Goal: Task Accomplishment & Management: Manage account settings

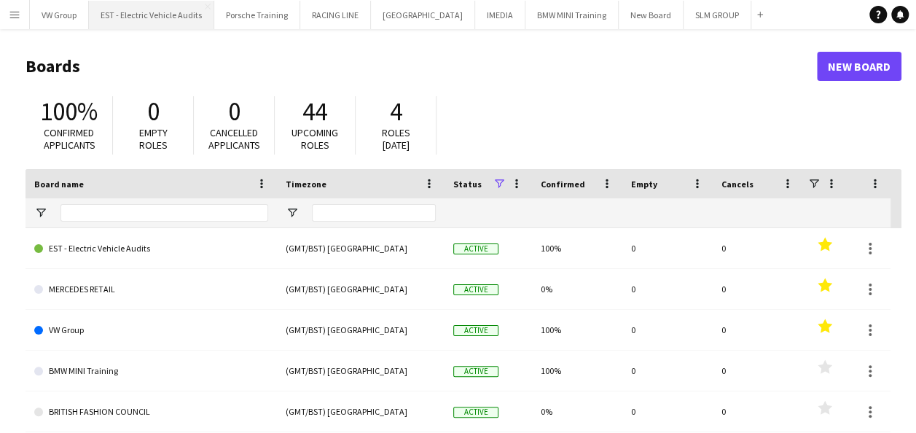
click at [159, 13] on button "EST - Electric Vehicle Audits Close" at bounding box center [151, 15] width 125 height 28
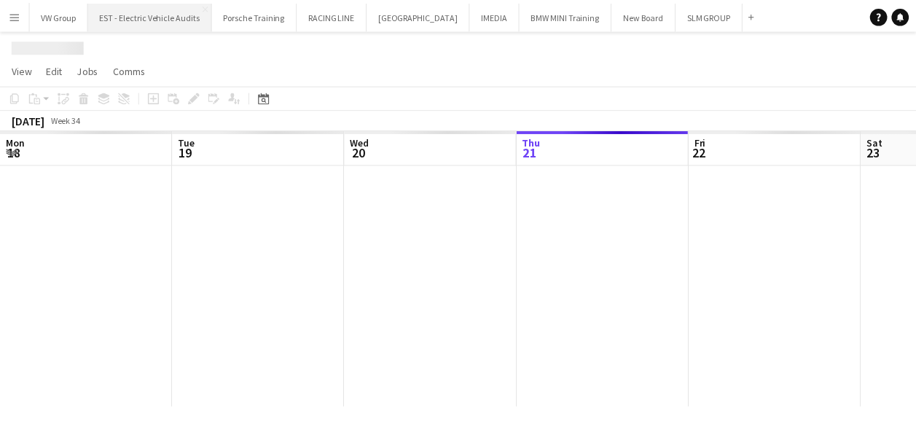
scroll to position [0, 348]
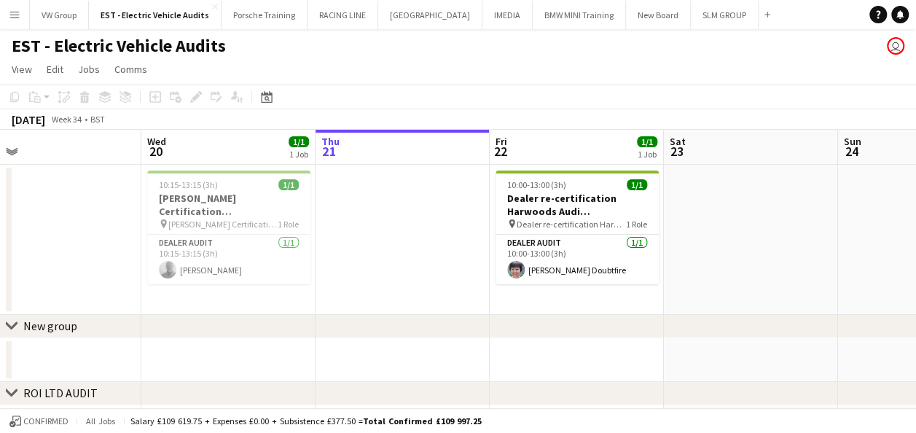
drag, startPoint x: 286, startPoint y: 219, endPoint x: 420, endPoint y: 211, distance: 134.3
click at [421, 211] on app-calendar-viewport "Sun 17 Mon 18 Tue 19 Wed 20 1/1 1 Job Thu 21 Fri 22 1/1 1 Job Sat 23 Sun 24 Mon…" at bounding box center [458, 356] width 916 height 453
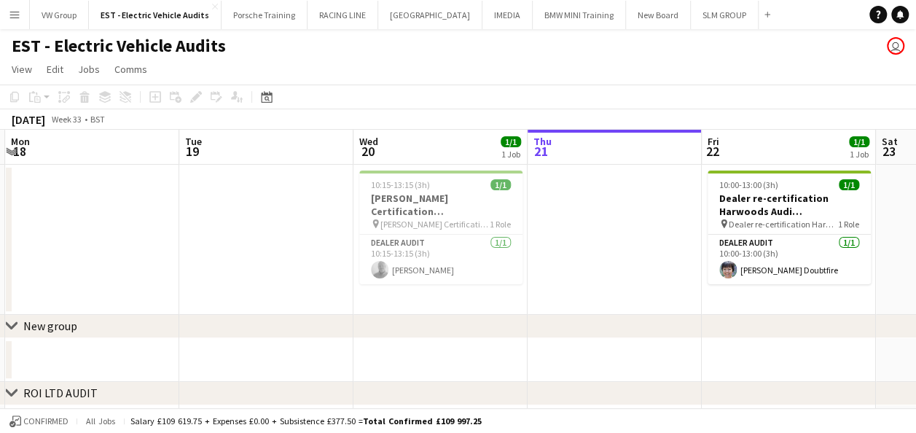
drag, startPoint x: 288, startPoint y: 223, endPoint x: 363, endPoint y: 221, distance: 74.3
click at [363, 221] on app-calendar-viewport "Sat 16 Sun 17 Mon 18 Tue 19 Wed 20 1/1 1 Job Thu 21 Fri 22 1/1 1 Job Sat 23 Sun…" at bounding box center [458, 356] width 916 height 453
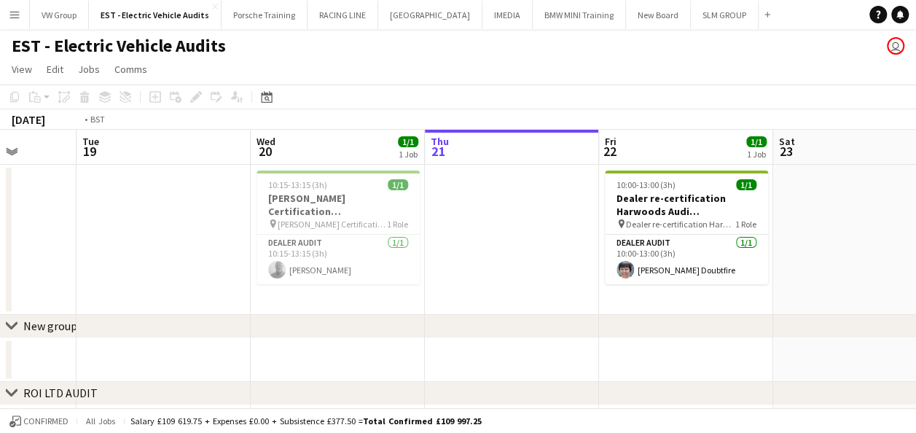
drag, startPoint x: 134, startPoint y: 220, endPoint x: 121, endPoint y: 220, distance: 13.1
click at [122, 220] on app-calendar-viewport "Sat 16 Sun 17 Mon 18 Tue 19 Wed 20 1/1 1 Job Thu 21 Fri 22 1/1 1 Job Sat 23 Sun…" at bounding box center [458, 356] width 916 height 453
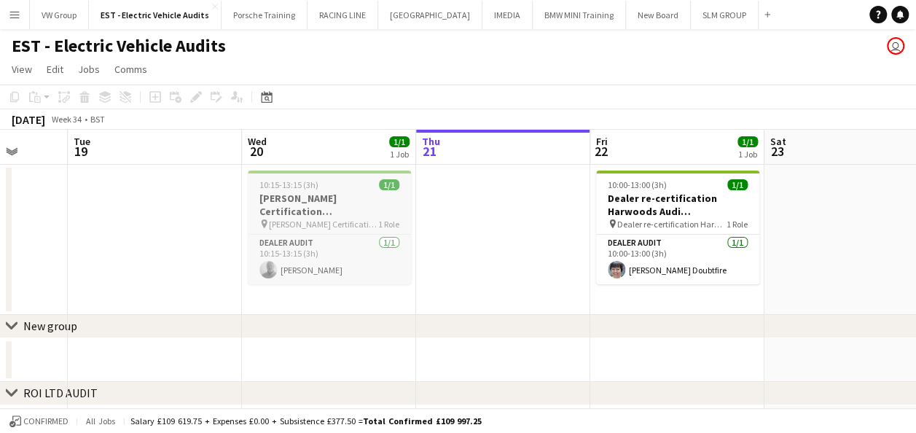
click at [313, 179] on span "10:15-13:15 (3h)" at bounding box center [288, 184] width 59 height 11
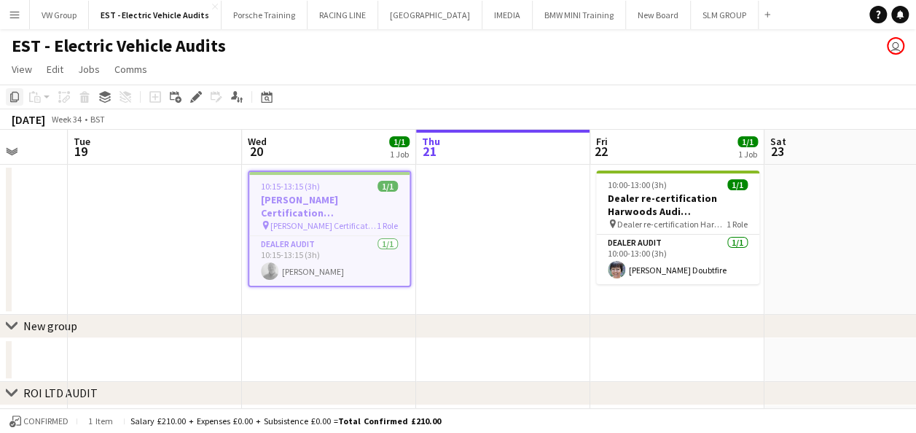
click at [15, 95] on icon "Copy" at bounding box center [15, 97] width 12 height 12
click at [484, 221] on app-date-cell at bounding box center [503, 240] width 174 height 150
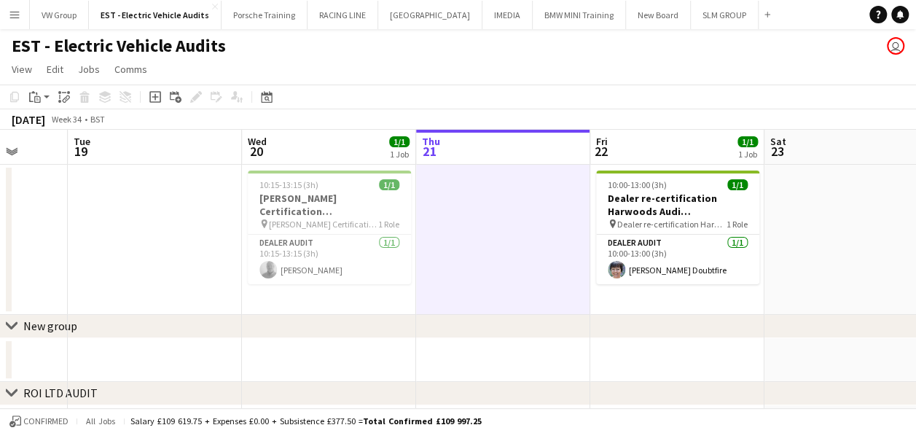
click at [666, 307] on app-date-cell "10:00-13:00 (3h) 1/1 Dealer re-certification Harwoods Audi Crawley RH10 7ZJ 220…" at bounding box center [677, 240] width 174 height 150
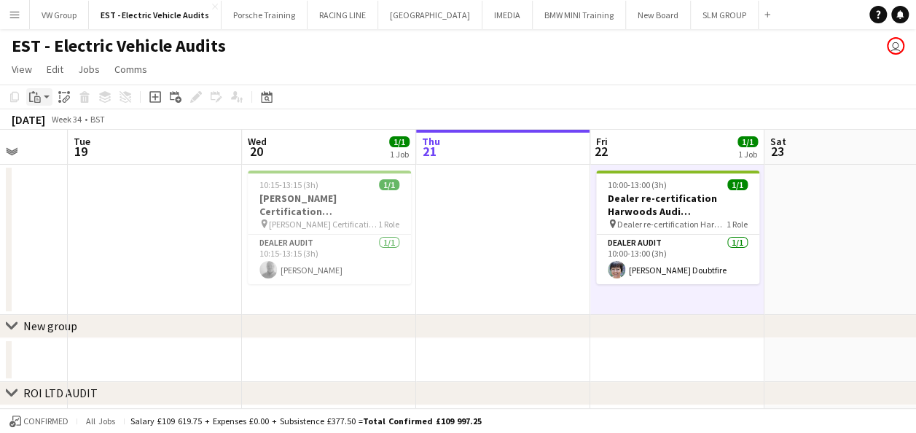
click at [36, 98] on icon at bounding box center [37, 98] width 2 height 1
click at [54, 127] on link "Paste Ctrl+V" at bounding box center [107, 124] width 137 height 13
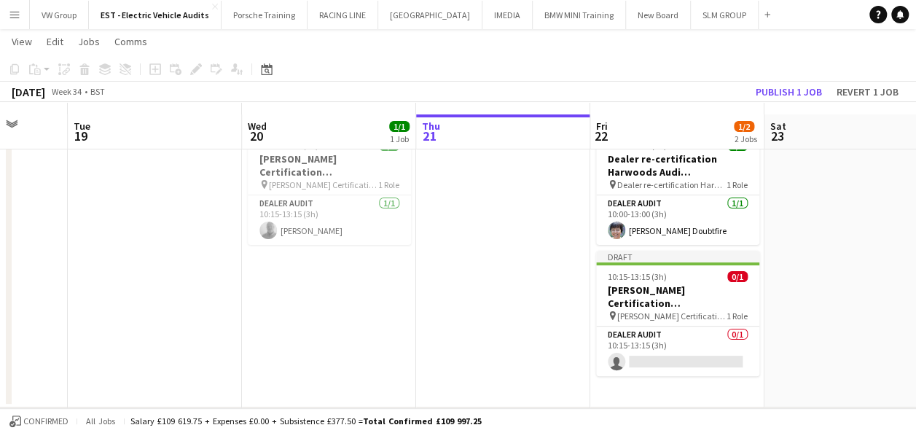
scroll to position [66, 0]
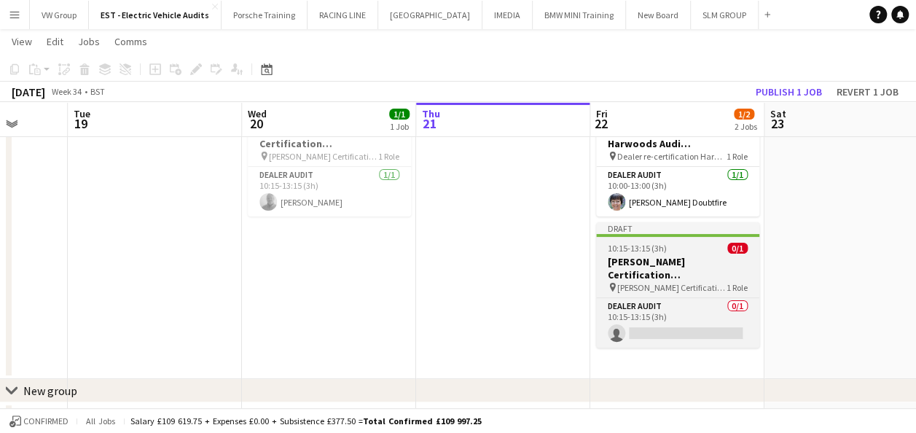
click at [687, 243] on div "10:15-13:15 (3h) 0/1" at bounding box center [677, 248] width 163 height 11
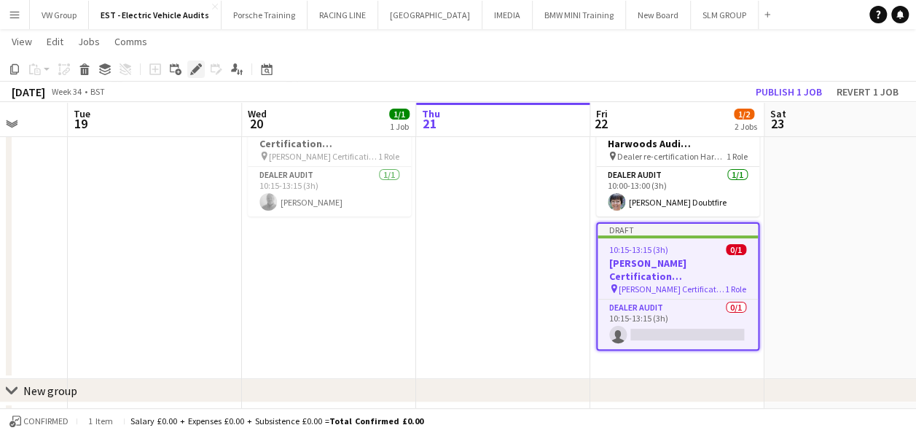
click at [195, 65] on icon "Edit" at bounding box center [196, 69] width 12 height 12
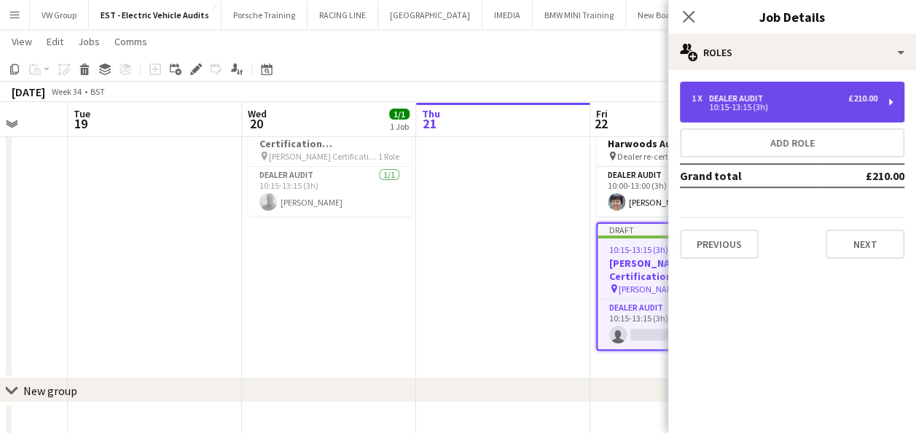
click at [782, 105] on div "10:15-13:15 (3h)" at bounding box center [784, 106] width 186 height 7
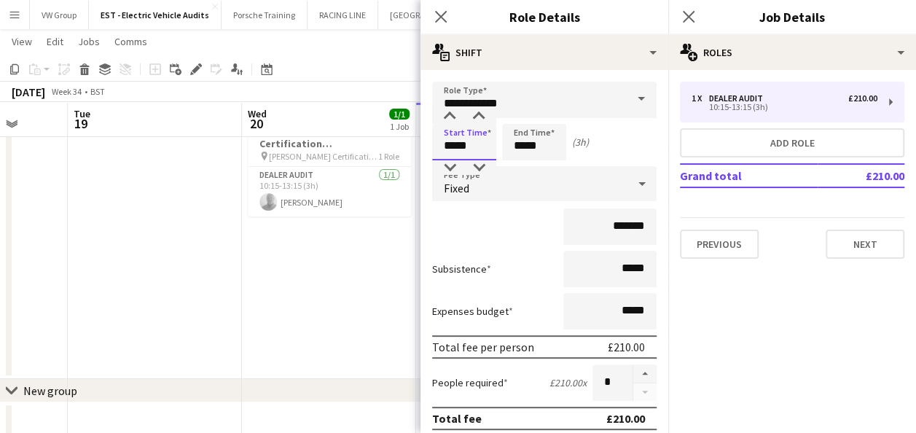
click at [485, 147] on input "*****" at bounding box center [464, 142] width 64 height 36
click at [449, 168] on div at bounding box center [449, 167] width 29 height 15
type input "*****"
click at [475, 164] on div at bounding box center [478, 167] width 29 height 15
click at [542, 143] on input "*****" at bounding box center [534, 142] width 64 height 36
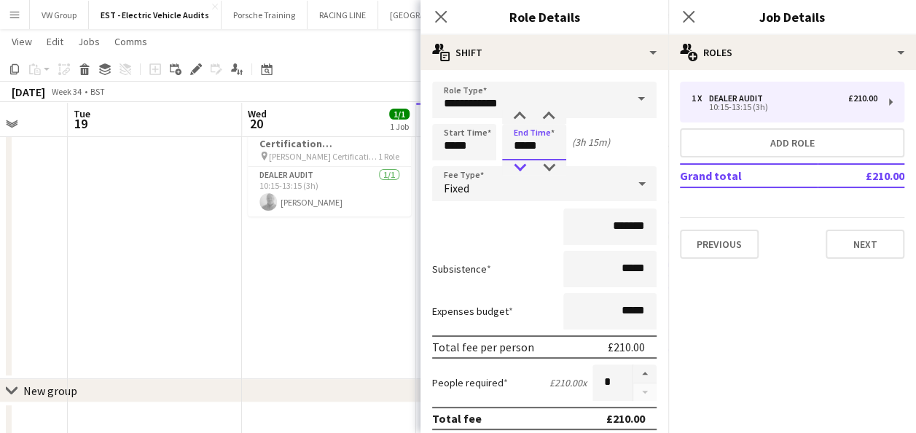
click at [523, 168] on div at bounding box center [519, 167] width 29 height 15
type input "*****"
click at [546, 167] on div at bounding box center [548, 167] width 29 height 15
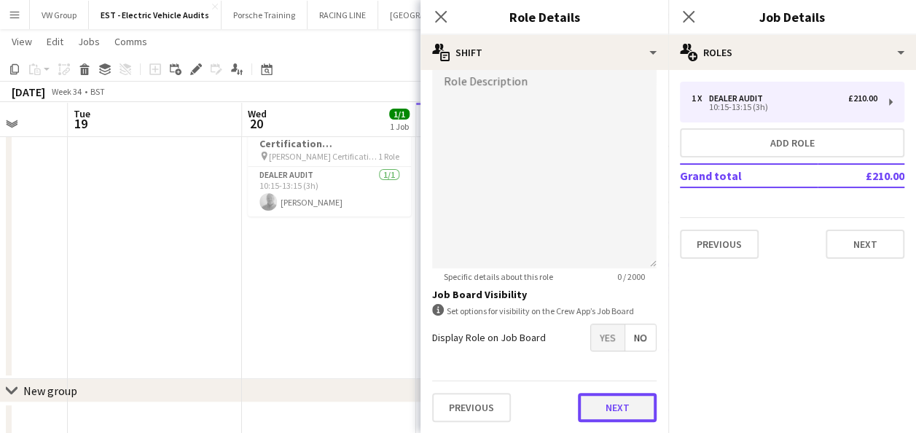
click at [627, 399] on button "Next" at bounding box center [617, 407] width 79 height 29
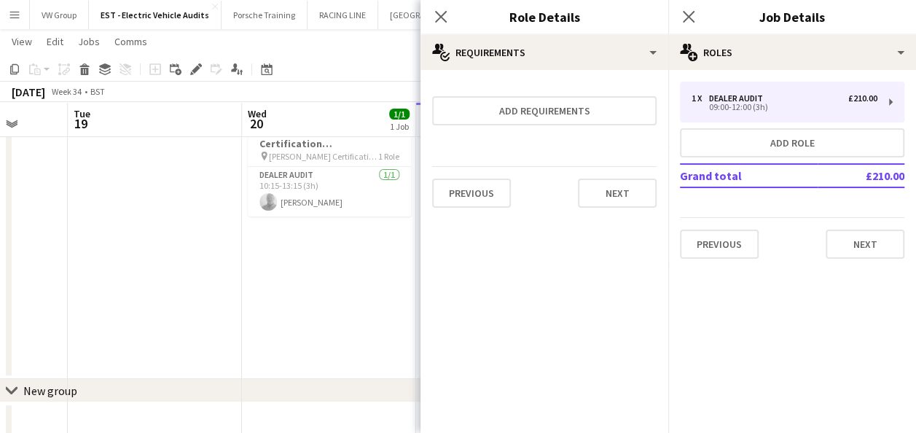
scroll to position [0, 0]
click at [838, 243] on button "Next" at bounding box center [864, 243] width 79 height 29
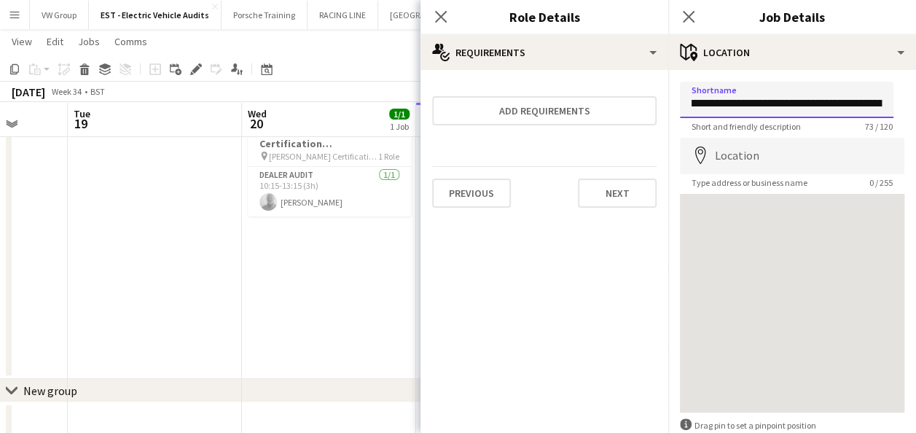
scroll to position [0, 179]
drag, startPoint x: 691, startPoint y: 103, endPoint x: 906, endPoint y: 95, distance: 215.8
click at [906, 95] on mat-expansion-panel "**********" at bounding box center [792, 251] width 248 height 363
click at [695, 105] on input "Shortname" at bounding box center [786, 100] width 213 height 36
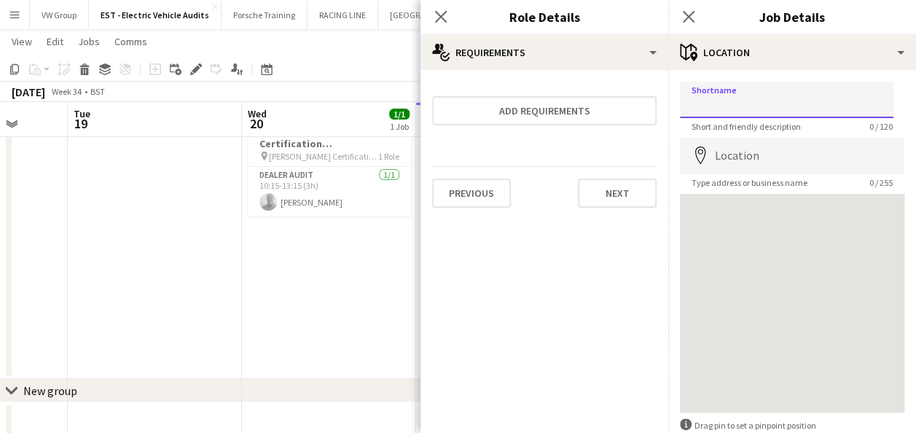
paste input "**********"
drag, startPoint x: 878, startPoint y: 102, endPoint x: 665, endPoint y: 93, distance: 213.6
click at [665, 93] on body "Menu Boards Boards Boards All jobs Status Workforce Workforce My Workforce Recr…" at bounding box center [458, 303] width 916 height 738
click at [760, 103] on input "**********" at bounding box center [786, 100] width 213 height 36
type input "**********"
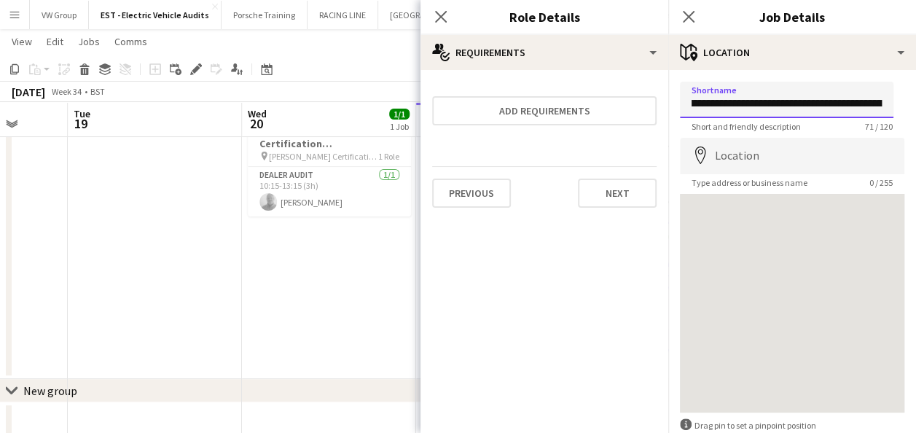
scroll to position [0, 172]
drag, startPoint x: 689, startPoint y: 103, endPoint x: 911, endPoint y: 95, distance: 222.3
click at [911, 95] on mat-expansion-panel "**********" at bounding box center [792, 251] width 248 height 363
click at [693, 103] on input "Shortname" at bounding box center [786, 100] width 213 height 36
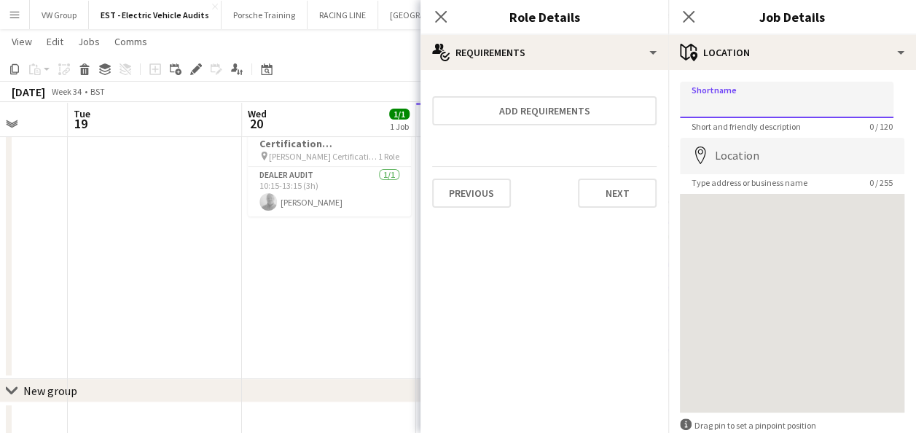
paste input "**********"
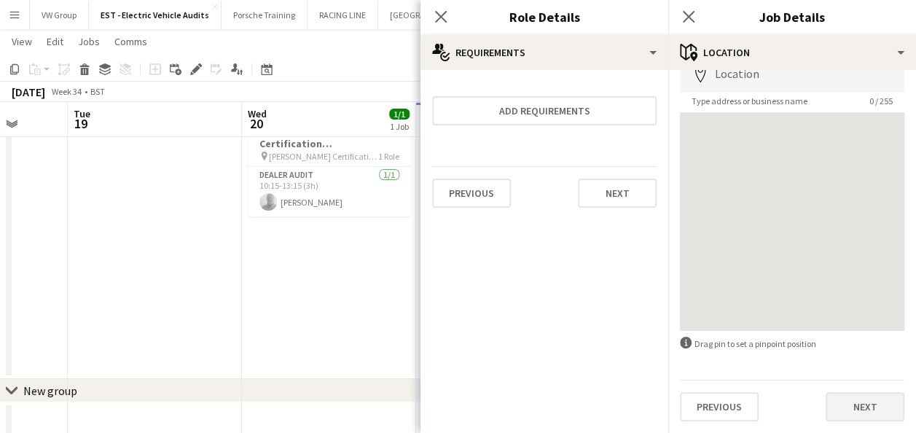
type input "**********"
click at [873, 405] on button "Next" at bounding box center [864, 406] width 79 height 29
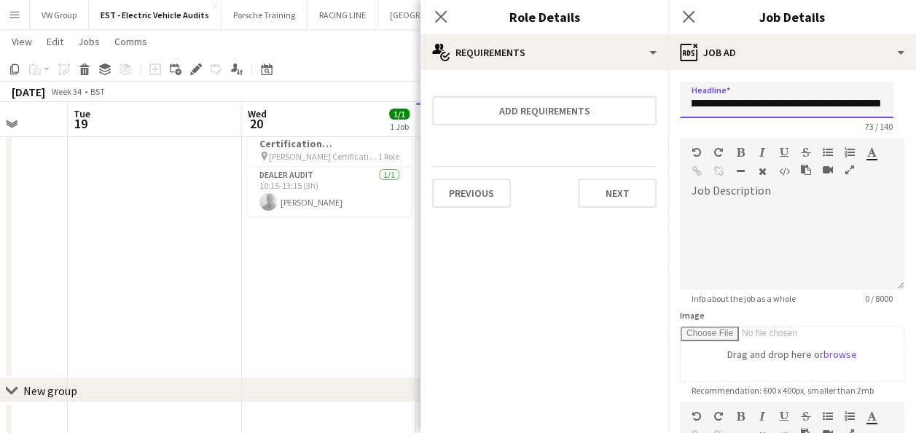
scroll to position [0, 179]
drag, startPoint x: 692, startPoint y: 106, endPoint x: 928, endPoint y: 102, distance: 236.0
click at [915, 102] on html "Menu Boards Boards Boards All jobs Status Workforce Workforce My Workforce Recr…" at bounding box center [458, 303] width 916 height 738
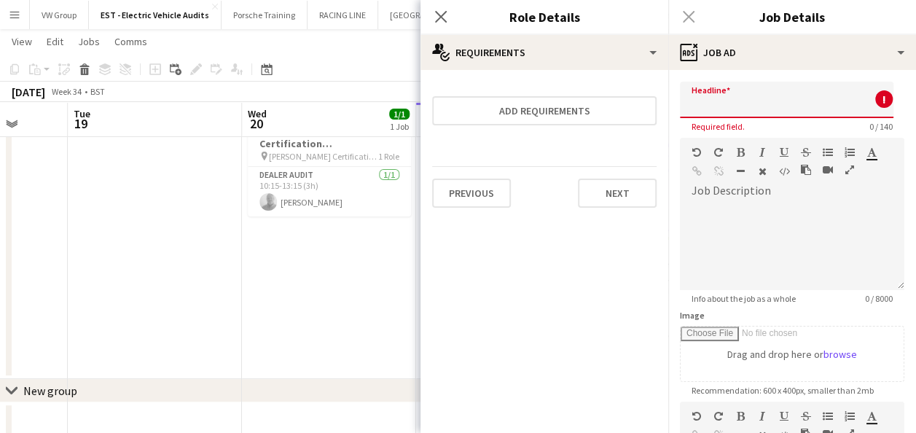
click at [707, 103] on input "Headline" at bounding box center [786, 100] width 213 height 36
paste input "**********"
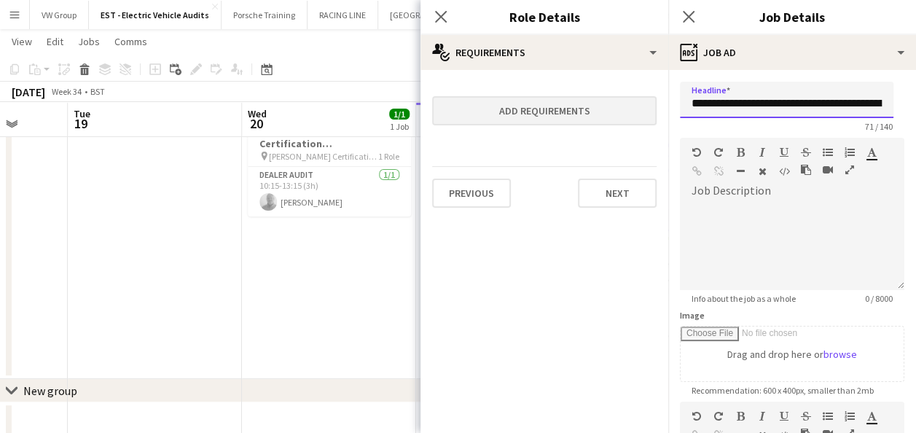
drag, startPoint x: 881, startPoint y: 106, endPoint x: 652, endPoint y: 110, distance: 228.8
click at [650, 110] on body "Menu Boards Boards Boards All jobs Status Workforce Workforce My Workforce Recr…" at bounding box center [458, 303] width 916 height 738
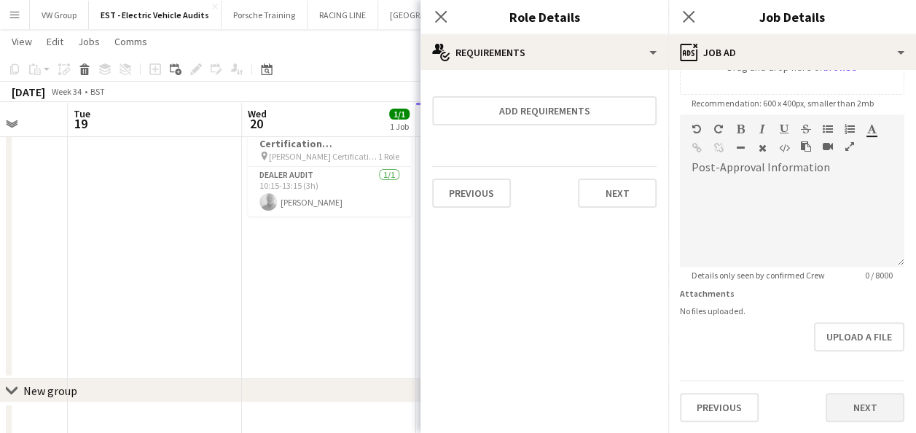
type input "**********"
click at [868, 409] on button "Next" at bounding box center [864, 407] width 79 height 29
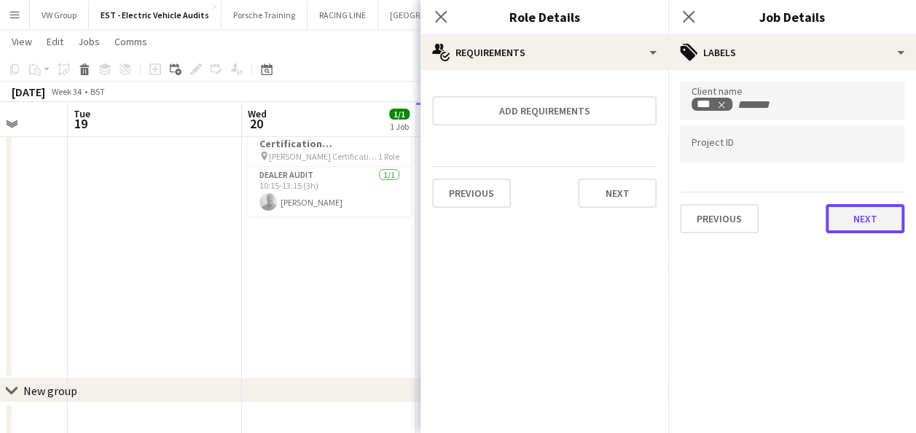
click at [842, 222] on button "Next" at bounding box center [864, 218] width 79 height 29
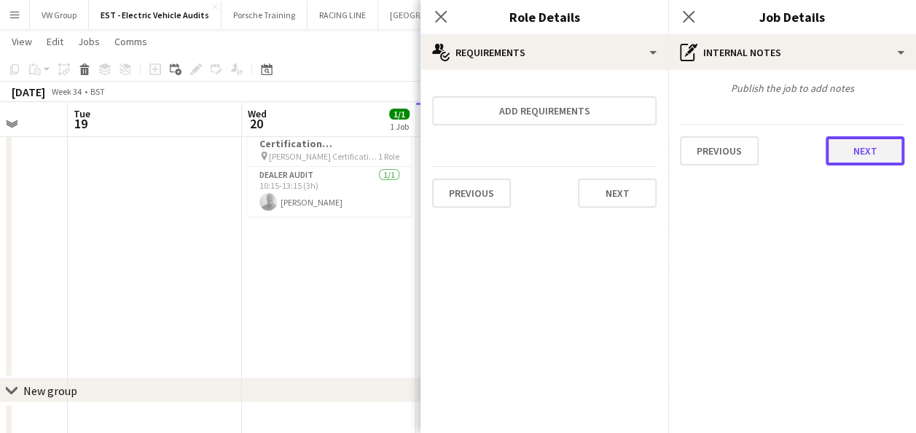
click at [842, 152] on button "Next" at bounding box center [864, 150] width 79 height 29
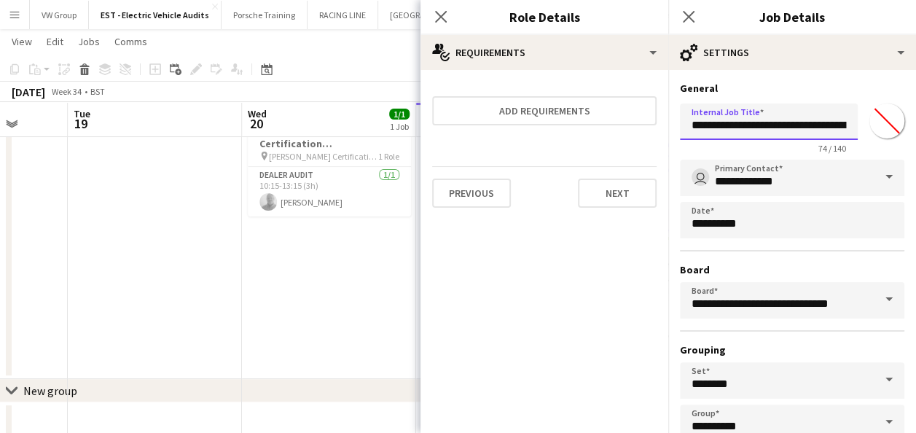
scroll to position [0, 228]
drag, startPoint x: 752, startPoint y: 126, endPoint x: 920, endPoint y: 122, distance: 167.6
click at [915, 122] on html "Menu Boards Boards Boards All jobs Status Workforce Workforce My Workforce Recr…" at bounding box center [458, 303] width 916 height 738
click at [699, 126] on input "Internal Job Title" at bounding box center [763, 121] width 167 height 36
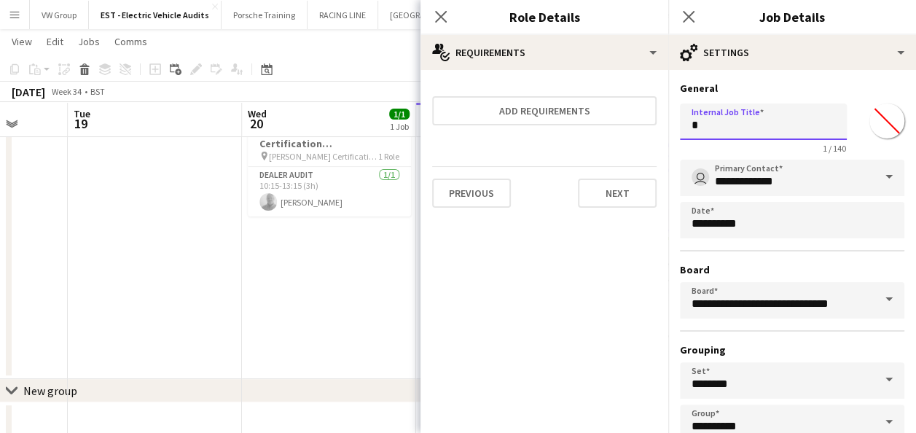
paste input "**********"
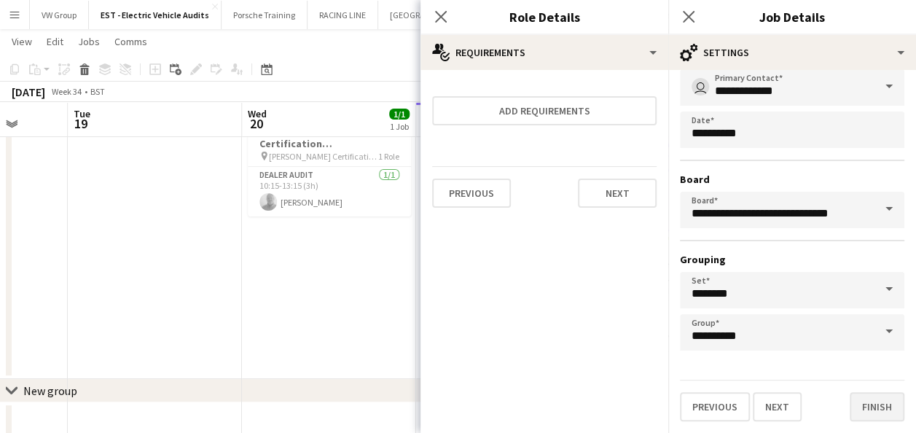
type input "**********"
click at [878, 408] on button "Finish" at bounding box center [876, 406] width 55 height 29
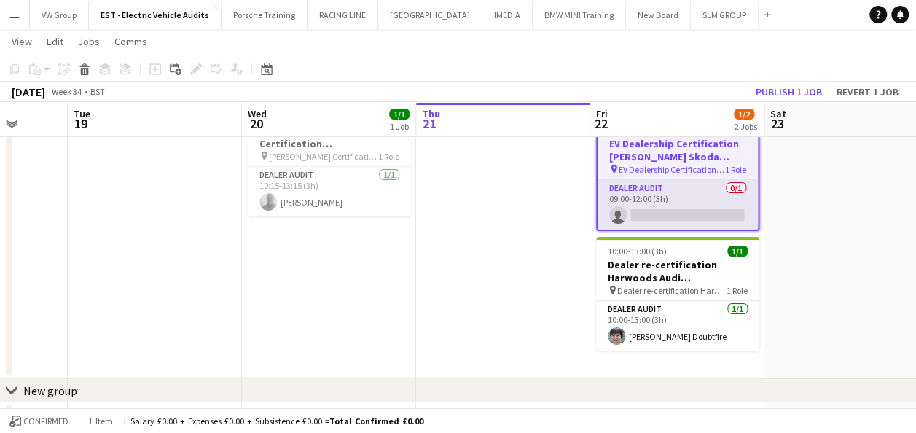
click at [653, 213] on app-card-role "Dealer Audit 0/1 09:00-12:00 (3h) single-neutral-actions" at bounding box center [677, 205] width 160 height 50
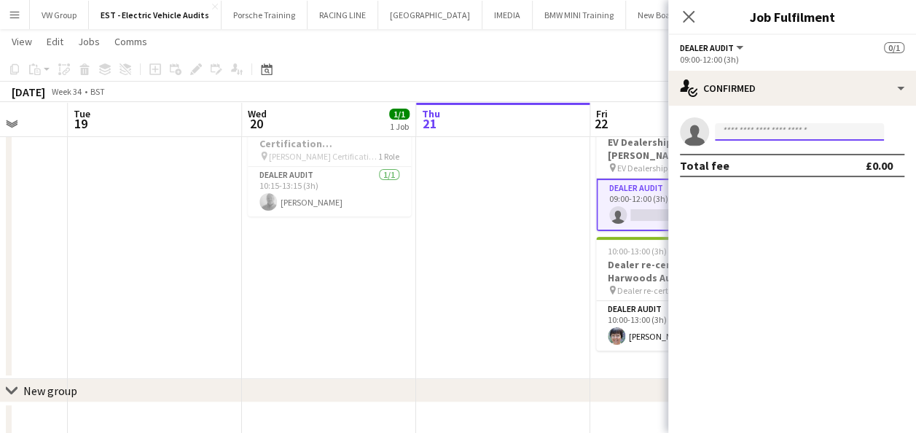
click at [730, 133] on input at bounding box center [799, 131] width 169 height 17
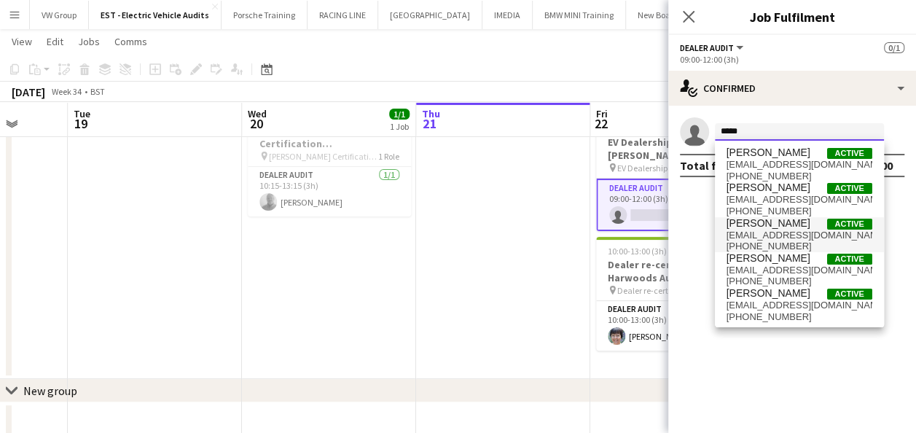
type input "*****"
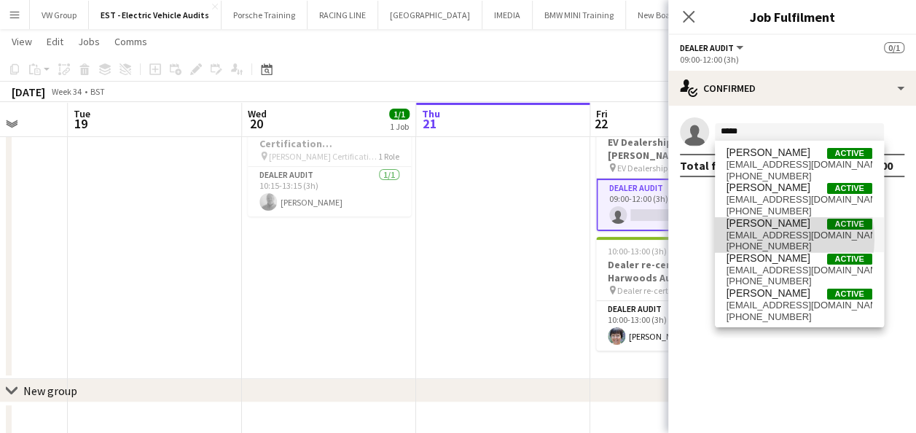
click at [767, 239] on span "simonfret@me.com" at bounding box center [799, 235] width 146 height 12
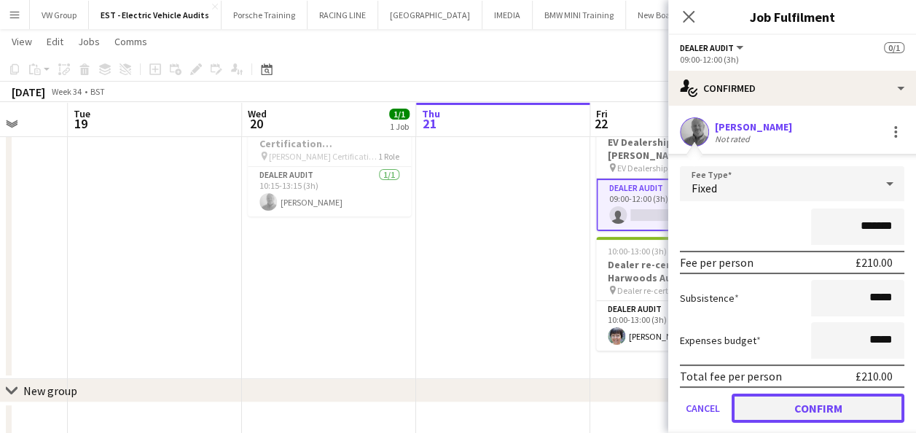
click at [842, 414] on button "Confirm" at bounding box center [817, 407] width 173 height 29
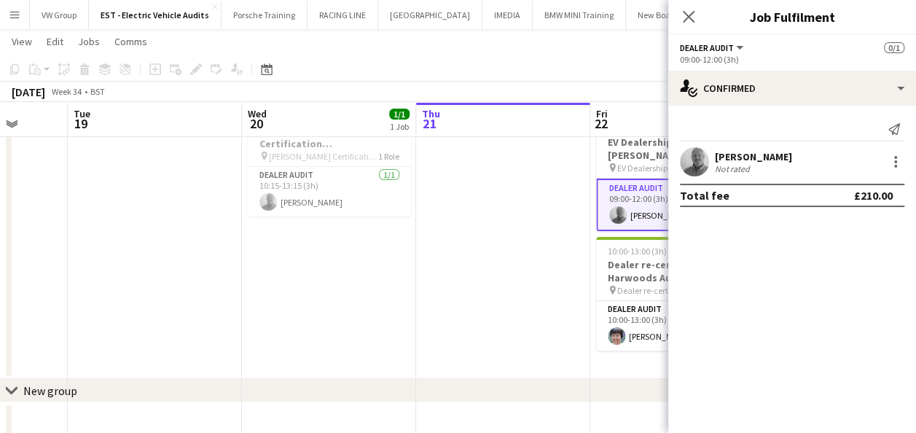
click at [645, 388] on div "chevron-right New group" at bounding box center [458, 390] width 916 height 23
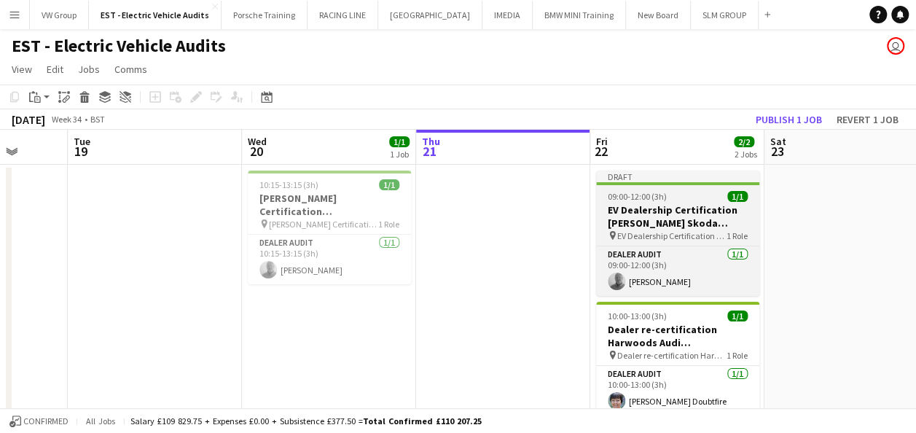
click at [696, 198] on div "09:00-12:00 (3h) 1/1" at bounding box center [677, 196] width 163 height 11
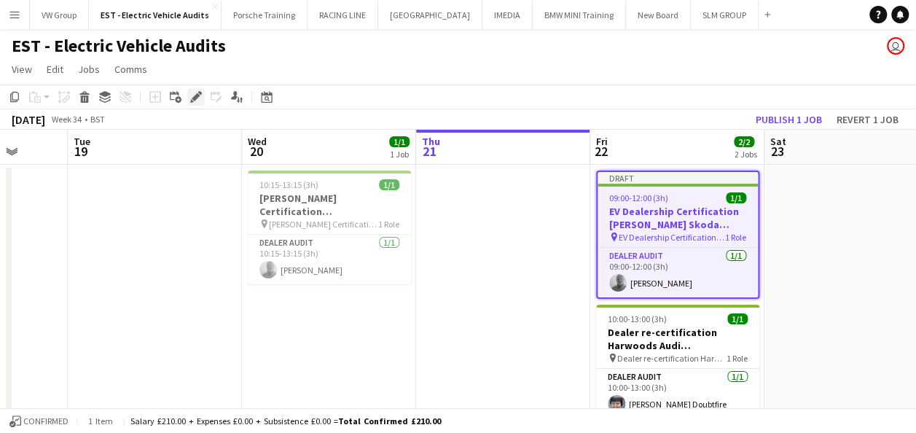
click at [197, 99] on icon "Edit" at bounding box center [196, 97] width 12 height 12
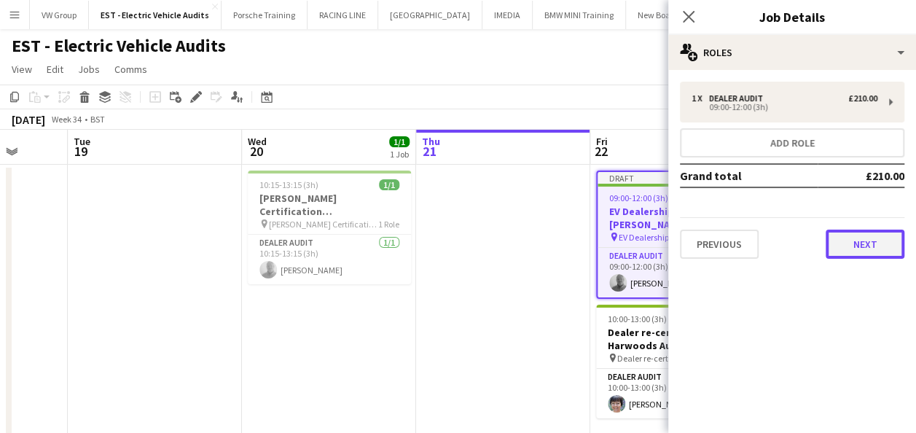
click at [883, 248] on button "Next" at bounding box center [864, 243] width 79 height 29
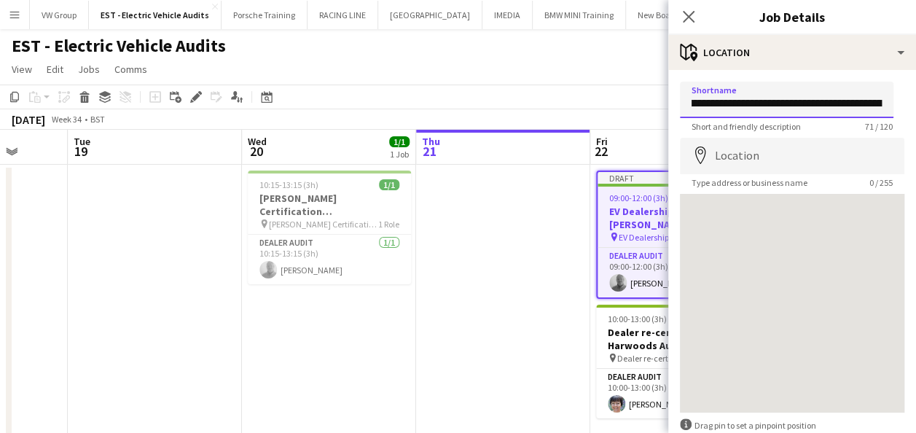
scroll to position [0, 172]
drag, startPoint x: 691, startPoint y: 104, endPoint x: 897, endPoint y: 95, distance: 206.3
click at [897, 95] on form "**********" at bounding box center [792, 292] width 248 height 421
click at [504, 358] on app-date-cell at bounding box center [503, 306] width 174 height 282
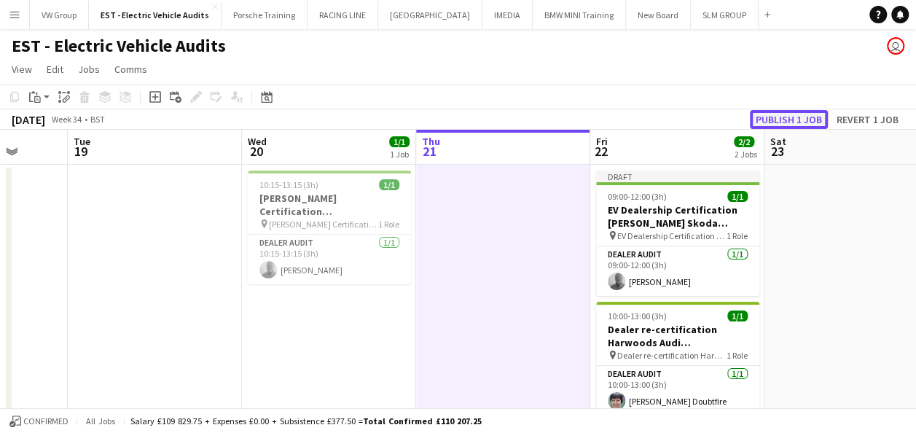
click at [782, 120] on button "Publish 1 job" at bounding box center [789, 119] width 78 height 19
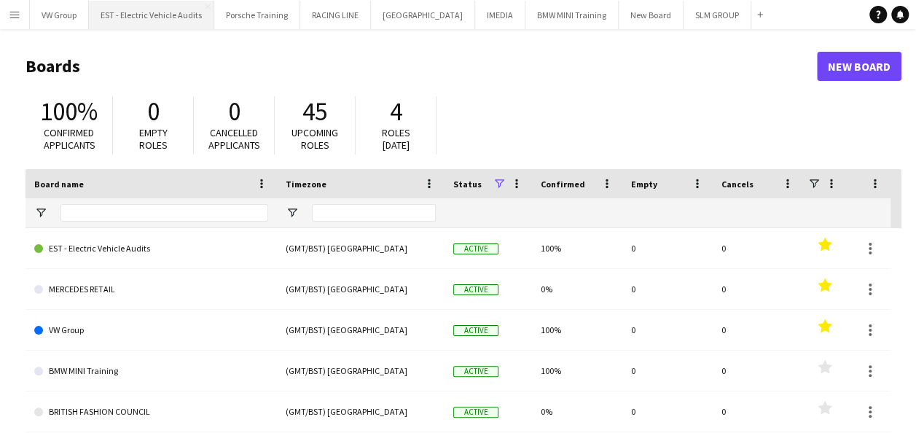
click at [176, 19] on button "EST - Electric Vehicle Audits Close" at bounding box center [151, 15] width 125 height 28
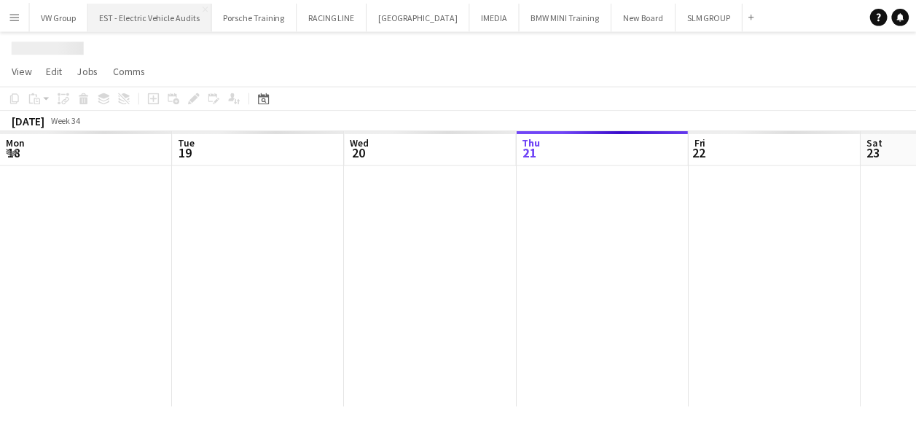
scroll to position [0, 348]
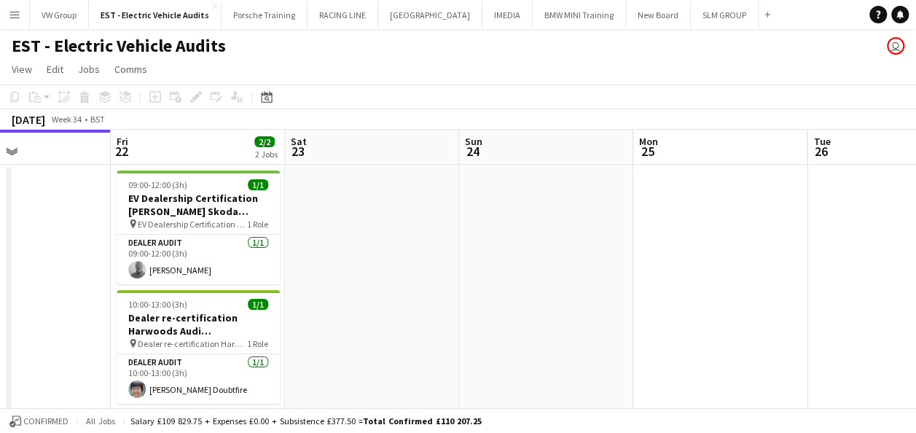
drag, startPoint x: 683, startPoint y: 213, endPoint x: 484, endPoint y: 243, distance: 201.1
click at [430, 268] on app-calendar-viewport "Mon 18 Tue 19 Wed 20 1/1 1 Job Thu 21 Fri 22 2/2 2 Jobs Sat 23 Sun 24 Mon 25 Tu…" at bounding box center [458, 416] width 916 height 573
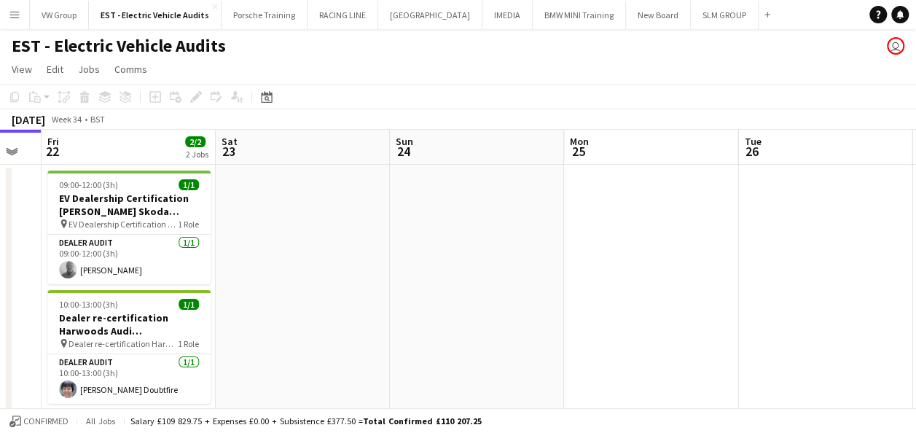
click at [426, 317] on app-calendar-viewport "Mon 18 Tue 19 Wed 20 1/1 1 Job Thu 21 Fri 22 2/2 2 Jobs Sat 23 Sun 24 Mon 25 Tu…" at bounding box center [458, 416] width 916 height 573
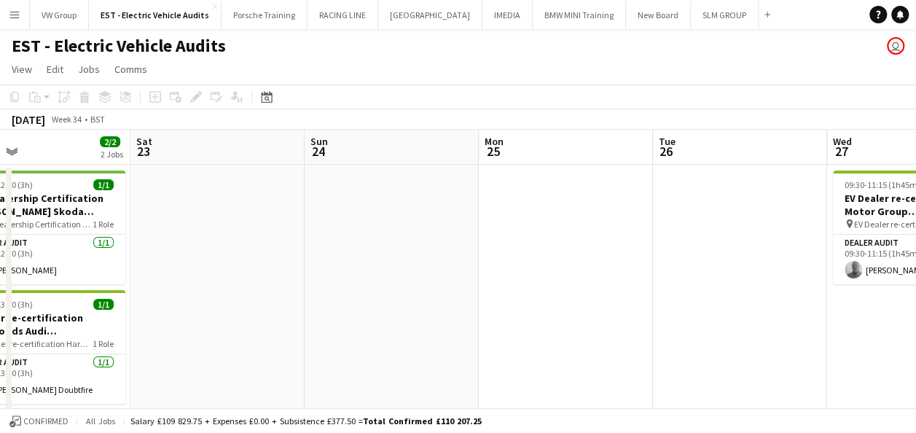
drag, startPoint x: 439, startPoint y: 329, endPoint x: 473, endPoint y: 314, distance: 37.5
click at [430, 331] on app-calendar-viewport "Wed 20 1/1 1 Job Thu 21 Fri 22 2/2 2 Jobs Sat 23 Sun 24 Mon 25 Tue 26 Wed 27 1/…" at bounding box center [458, 416] width 916 height 573
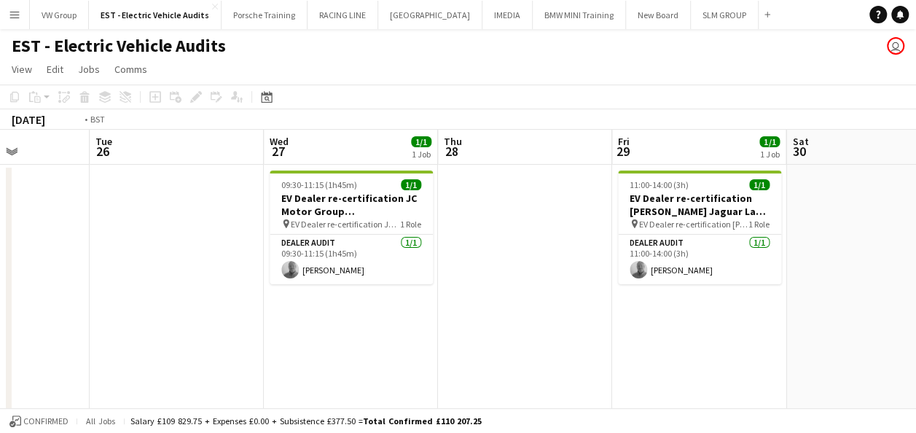
drag, startPoint x: 594, startPoint y: 302, endPoint x: 478, endPoint y: 333, distance: 120.7
click at [478, 333] on app-calendar-viewport "Fri 22 2/2 2 Jobs Sat 23 Sun 24 Mon 25 Tue 26 Wed 27 1/1 1 Job Thu 28 Fri 29 1/…" at bounding box center [458, 416] width 916 height 573
